Goal: Task Accomplishment & Management: Complete application form

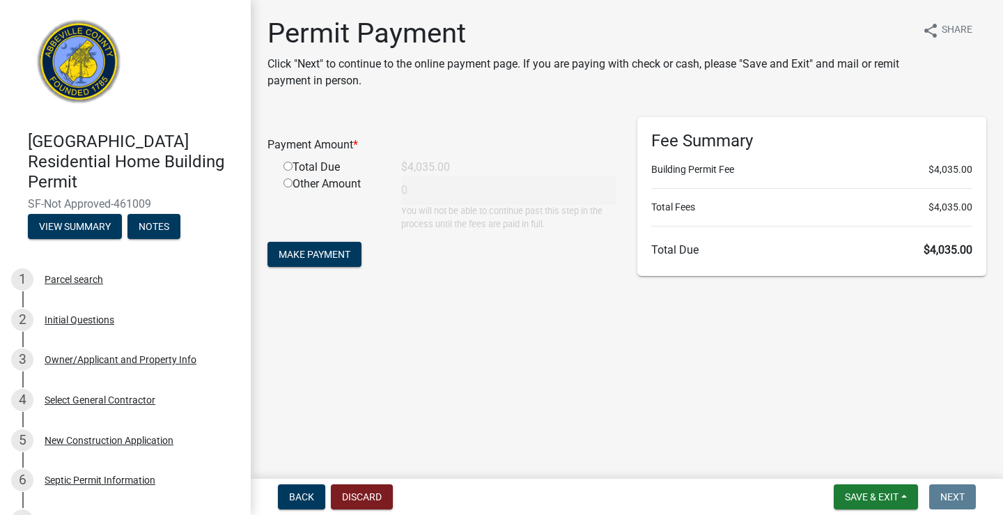
click at [290, 165] on input "radio" at bounding box center [288, 166] width 9 height 9
radio input "true"
type input "4035"
click at [317, 258] on span "Make Payment" at bounding box center [315, 254] width 72 height 11
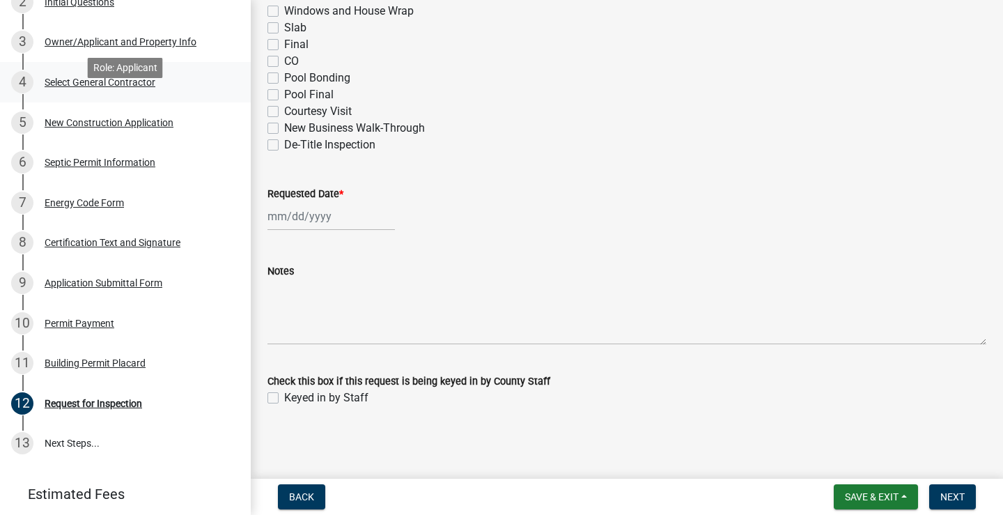
scroll to position [321, 0]
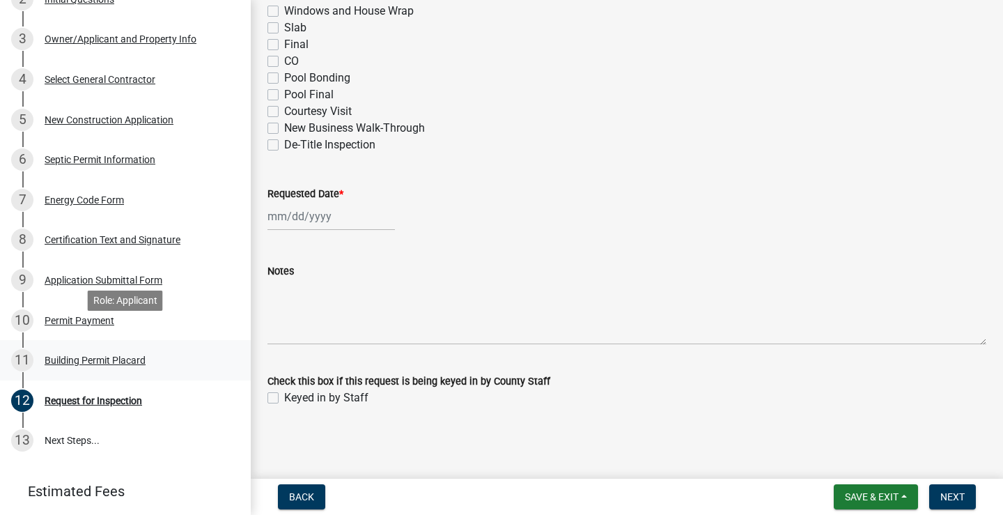
click at [111, 349] on div "11 Building Permit Placard" at bounding box center [119, 360] width 217 height 22
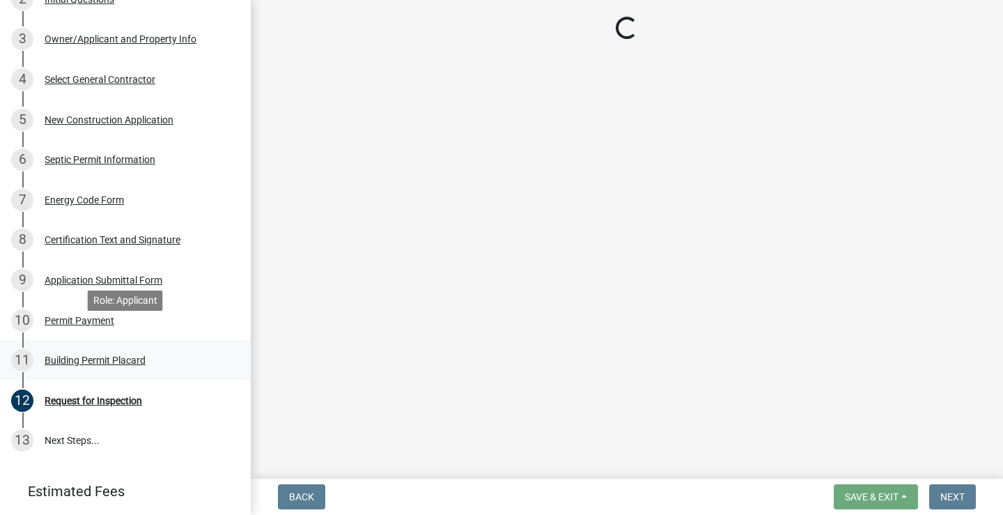
scroll to position [0, 0]
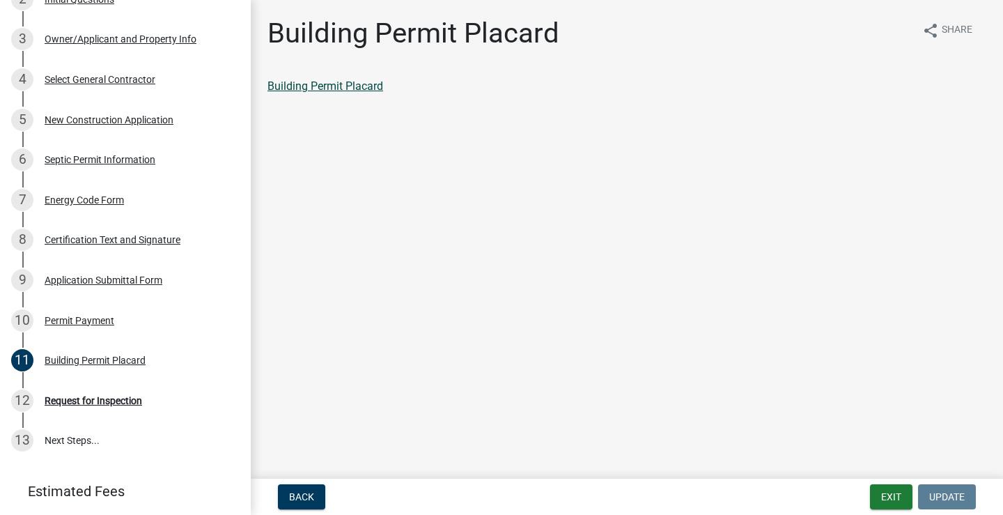
click at [351, 84] on link "Building Permit Placard" at bounding box center [326, 85] width 116 height 13
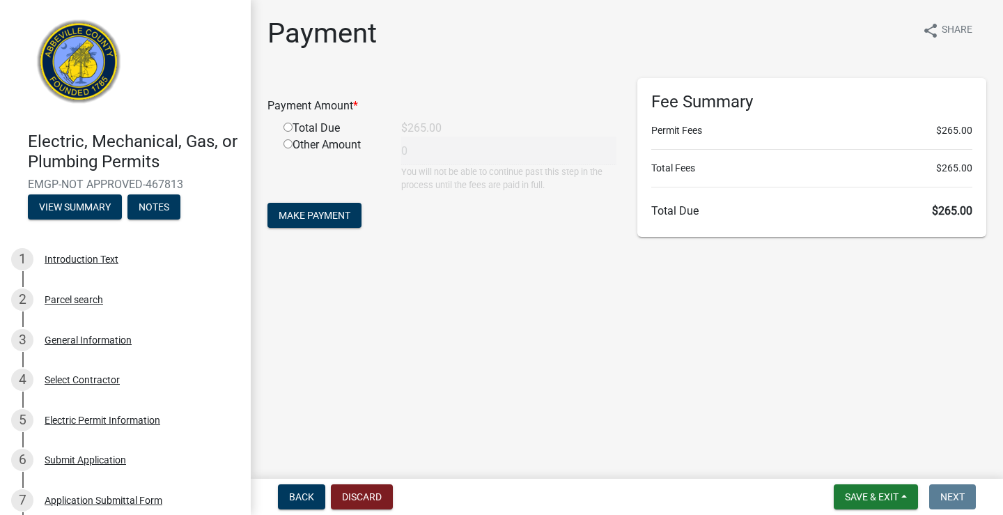
click at [287, 130] on input "radio" at bounding box center [288, 127] width 9 height 9
radio input "true"
type input "265"
click at [311, 215] on span "Make Payment" at bounding box center [315, 215] width 72 height 11
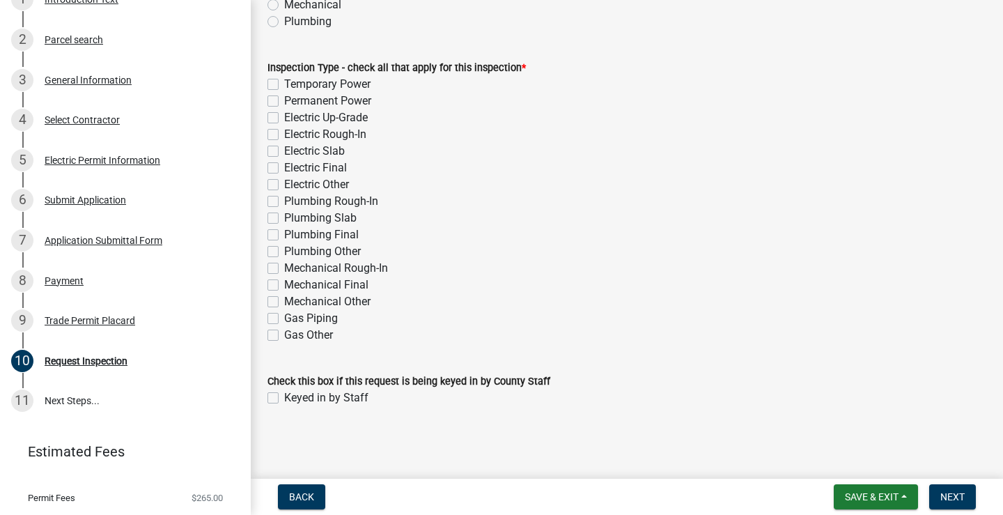
scroll to position [242, 0]
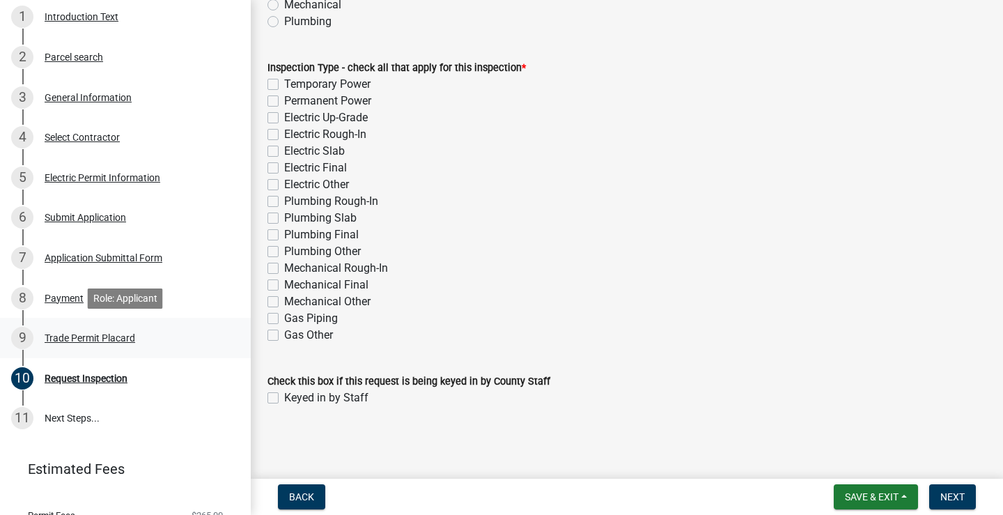
click at [100, 336] on div "Trade Permit Placard" at bounding box center [90, 338] width 91 height 10
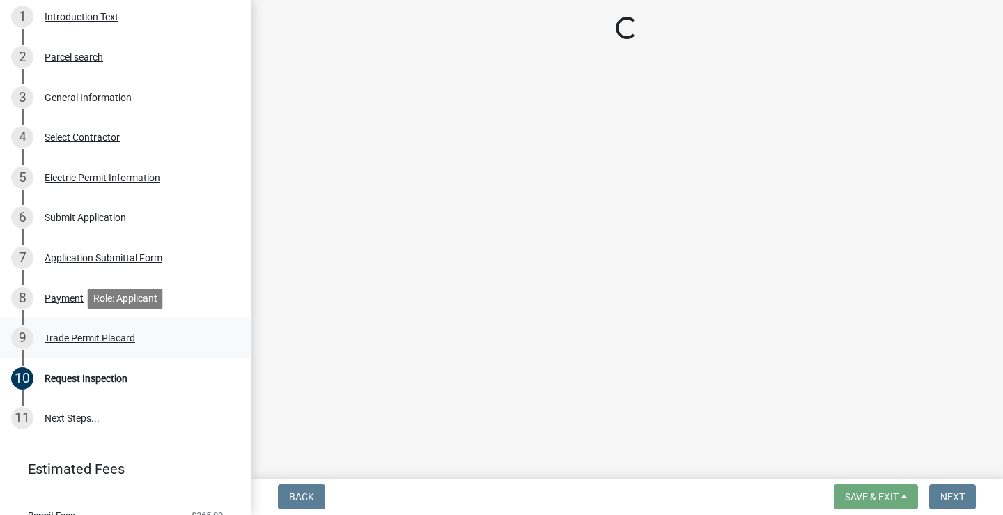
scroll to position [0, 0]
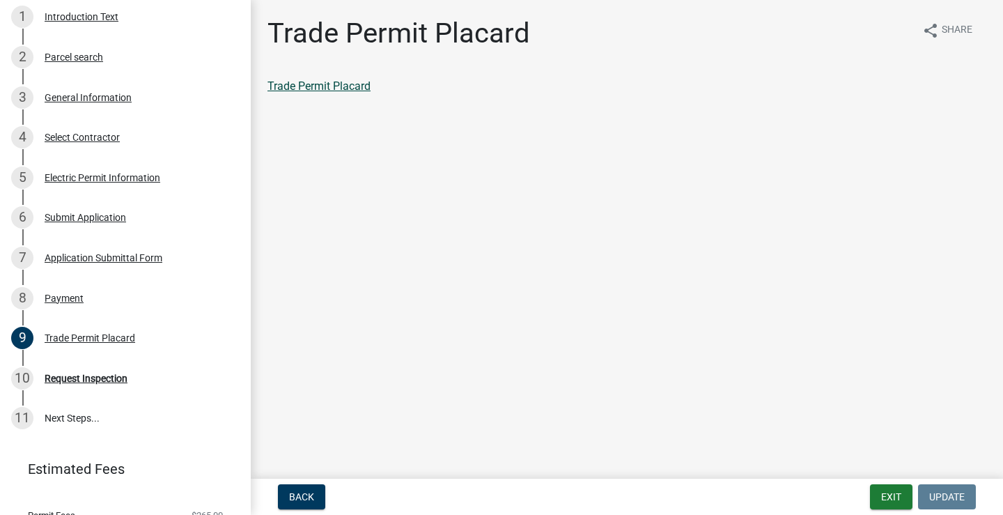
click at [346, 84] on link "Trade Permit Placard" at bounding box center [319, 85] width 103 height 13
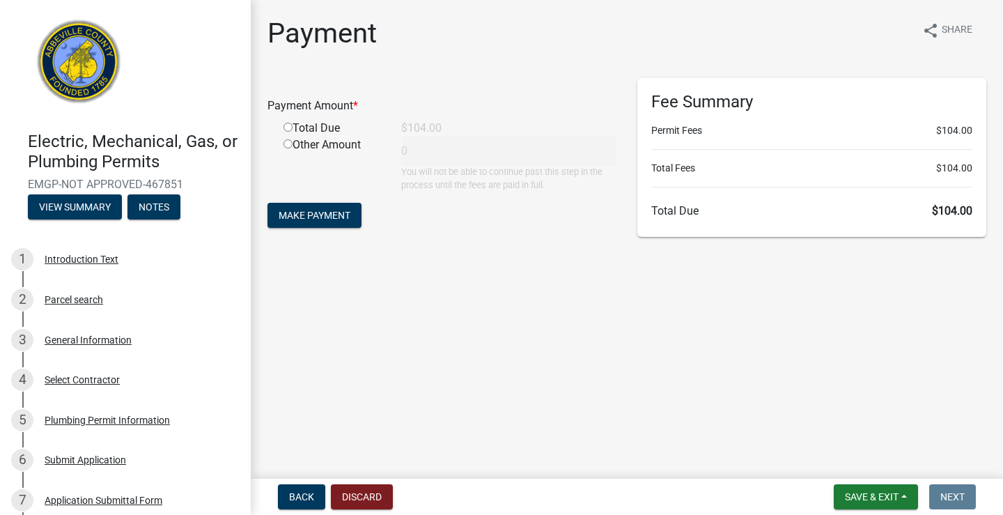
click at [288, 130] on input "radio" at bounding box center [288, 127] width 9 height 9
radio input "true"
type input "104"
click at [315, 219] on span "Make Payment" at bounding box center [315, 215] width 72 height 11
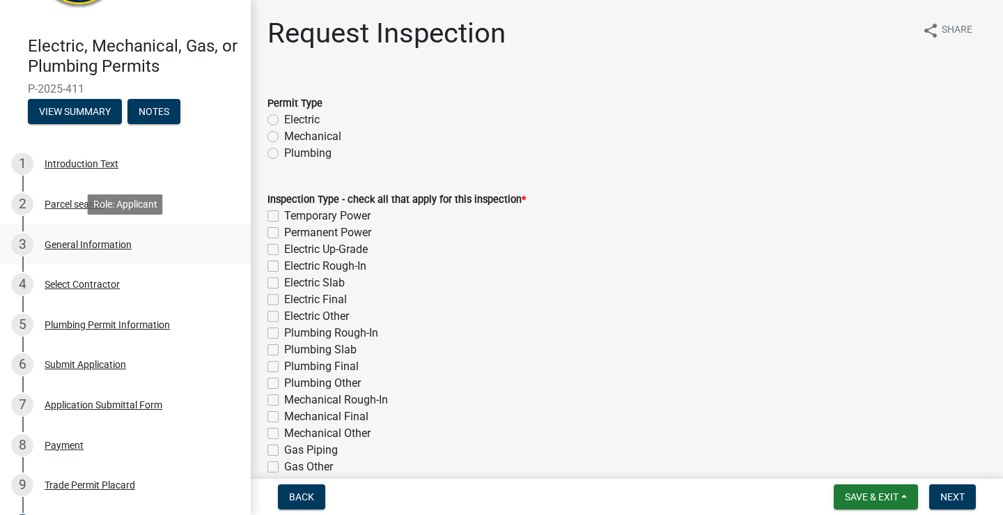
scroll to position [102, 0]
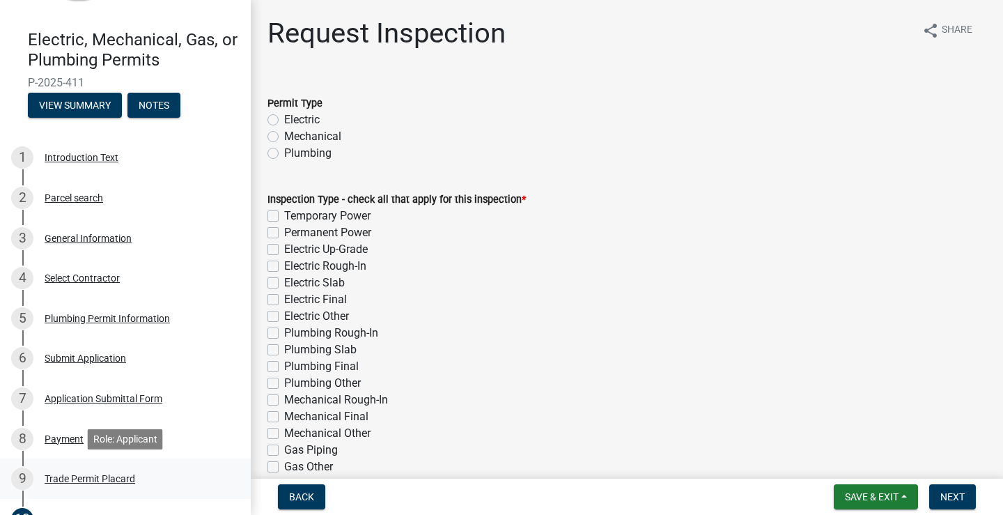
click at [105, 471] on div "9 Trade Permit Placard" at bounding box center [119, 479] width 217 height 22
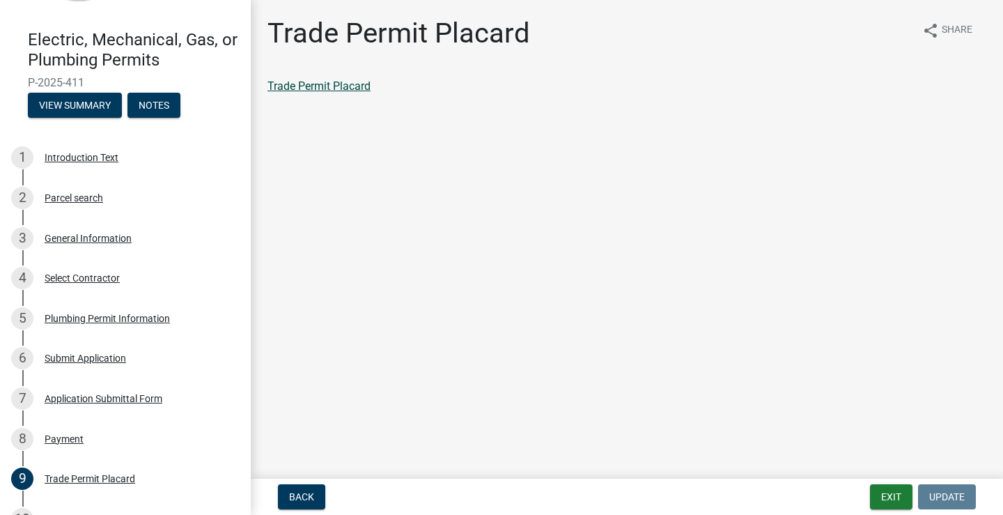
click at [359, 86] on link "Trade Permit Placard" at bounding box center [319, 85] width 103 height 13
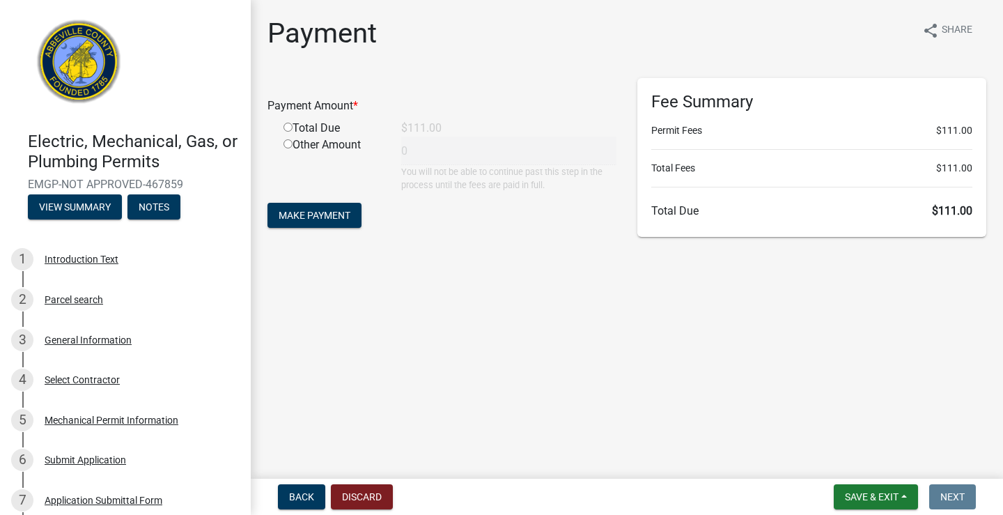
click at [288, 127] on input "radio" at bounding box center [288, 127] width 9 height 9
radio input "true"
type input "111"
click at [305, 214] on span "Make Payment" at bounding box center [315, 215] width 72 height 11
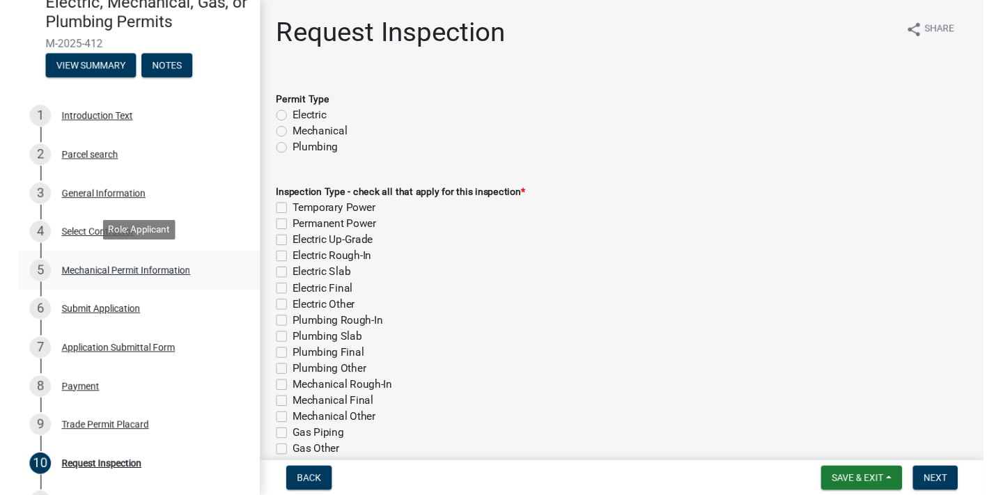
scroll to position [145, 0]
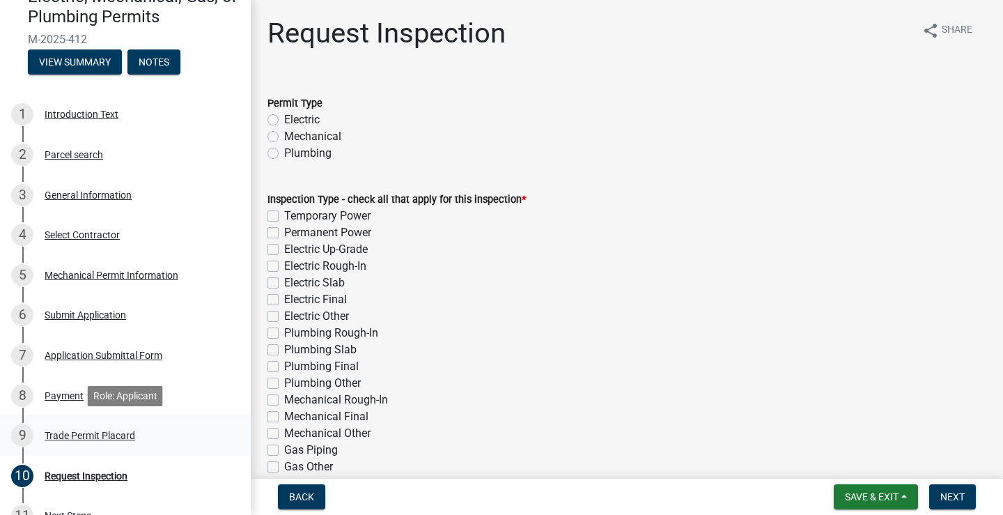
click at [95, 435] on div "Trade Permit Placard" at bounding box center [90, 436] width 91 height 10
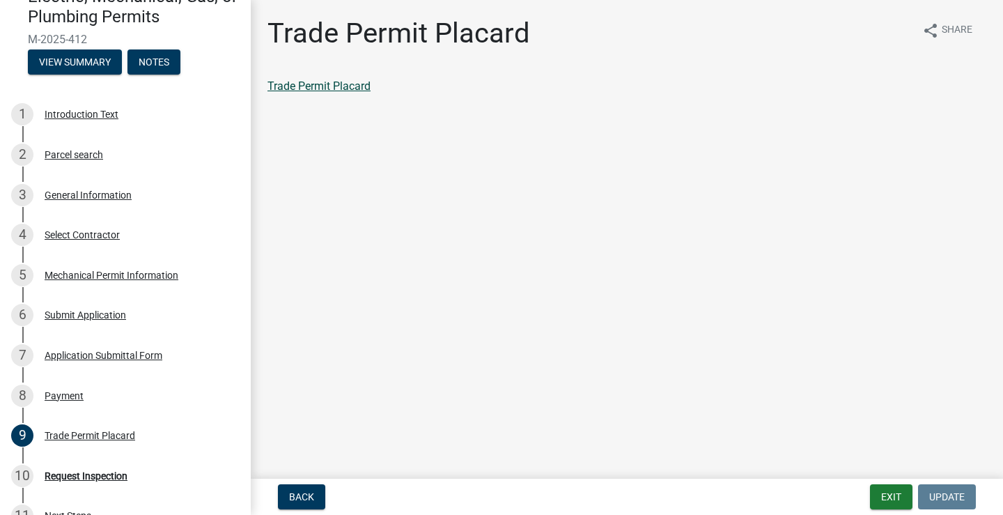
click at [354, 91] on link "Trade Permit Placard" at bounding box center [319, 85] width 103 height 13
